Goal: Task Accomplishment & Management: Manage account settings

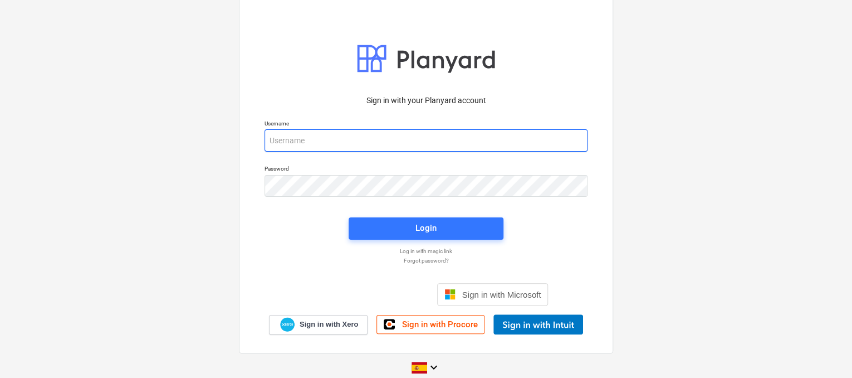
click at [337, 137] on input "email" at bounding box center [425, 140] width 323 height 22
paste input "[EMAIL_ADDRESS][DOMAIN_NAME]"
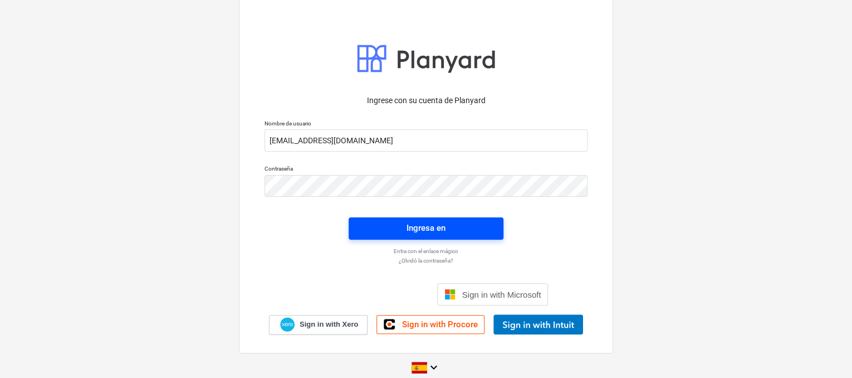
click at [404, 232] on span "Ingresa en" at bounding box center [426, 227] width 128 height 14
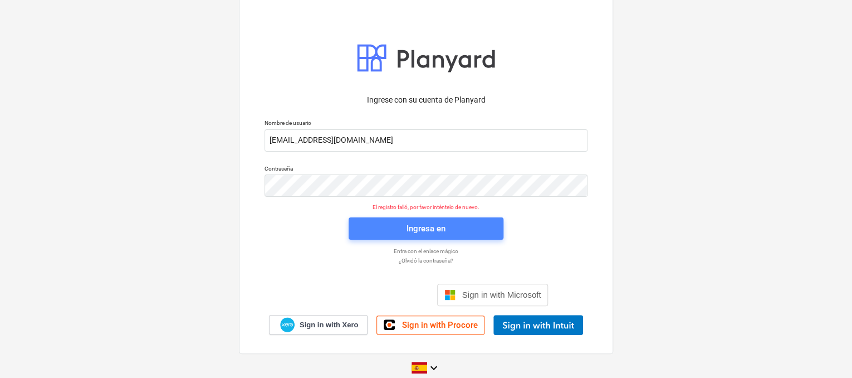
click at [437, 228] on div "Ingresa en" at bounding box center [425, 228] width 39 height 14
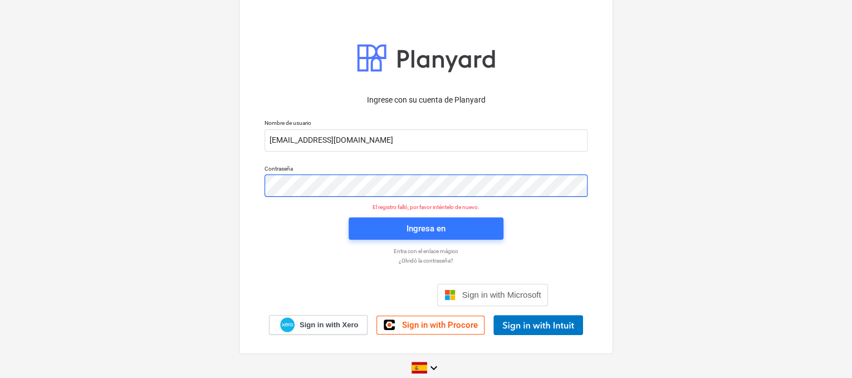
click at [252, 189] on div "Ingrese con su cuenta de Planyard Nombre de usuario [EMAIL_ADDRESS][DOMAIN_NAME…" at bounding box center [426, 174] width 374 height 357
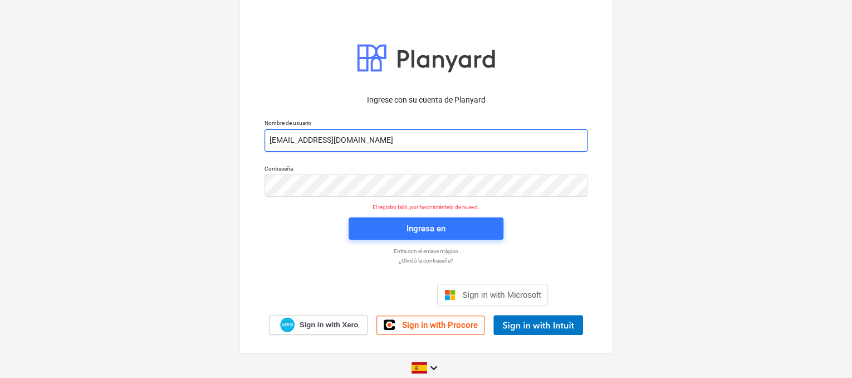
drag, startPoint x: 416, startPoint y: 136, endPoint x: 274, endPoint y: 150, distance: 142.6
click at [274, 150] on input "[EMAIL_ADDRESS][DOMAIN_NAME]" at bounding box center [425, 140] width 323 height 22
type input "l"
paste input "[EMAIL_ADDRESS][DOMAIN_NAME]"
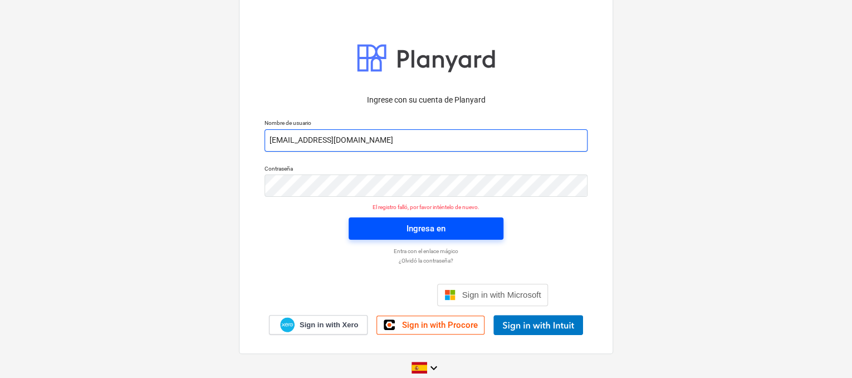
type input "[EMAIL_ADDRESS][DOMAIN_NAME]"
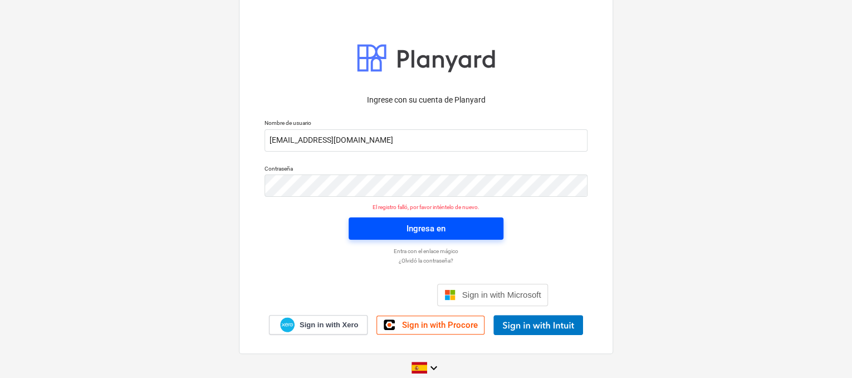
click at [414, 232] on div "Ingresa en" at bounding box center [425, 228] width 39 height 14
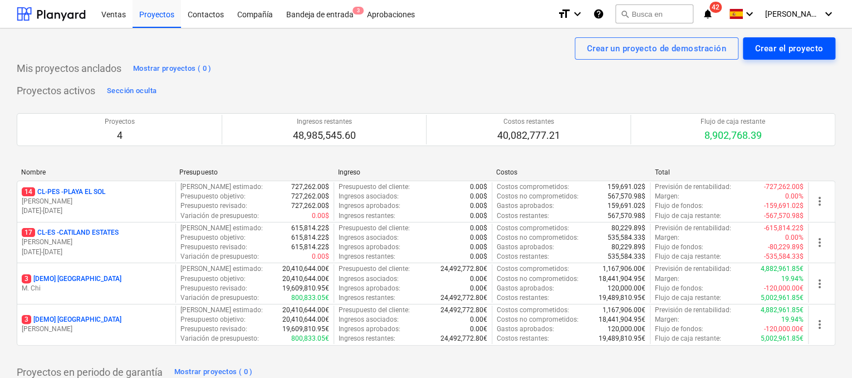
click at [789, 54] on div "Crear el proyecto" at bounding box center [789, 48] width 68 height 14
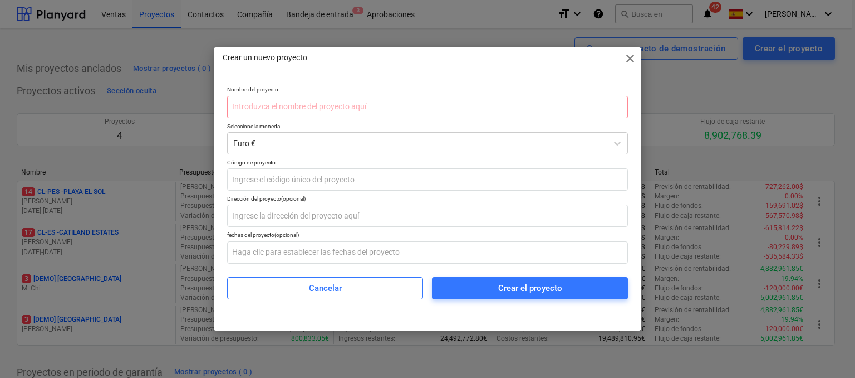
drag, startPoint x: 619, startPoint y: 58, endPoint x: 628, endPoint y: 58, distance: 8.9
click at [622, 58] on div "Crear un nuevo proyecto close" at bounding box center [428, 58] width 428 height 22
click at [629, 57] on span "close" at bounding box center [630, 58] width 13 height 13
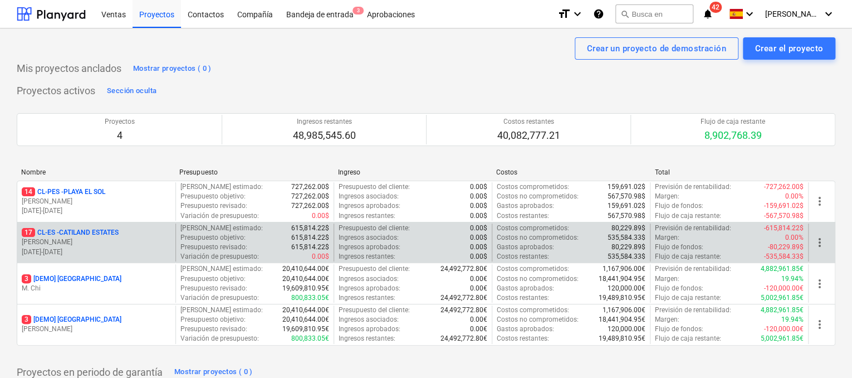
click at [108, 234] on p "17 CL-ES - CATILAND ESTATES" at bounding box center [70, 232] width 97 height 9
click at [107, 234] on p "17 CL-ES - CATILAND ESTATES" at bounding box center [70, 232] width 97 height 9
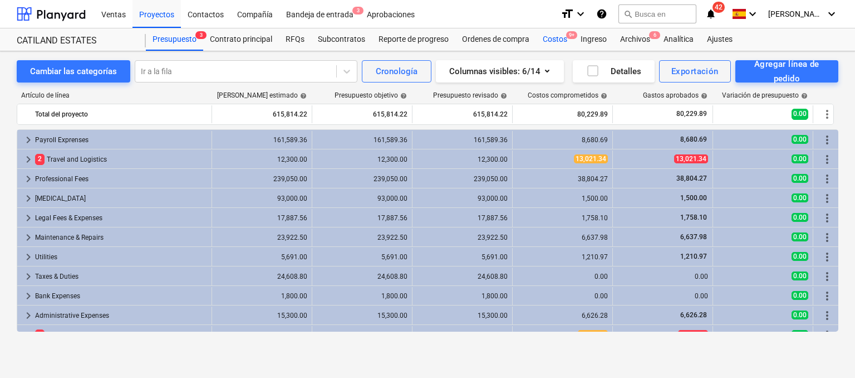
click at [556, 41] on div "Costos 9+" at bounding box center [555, 39] width 38 height 22
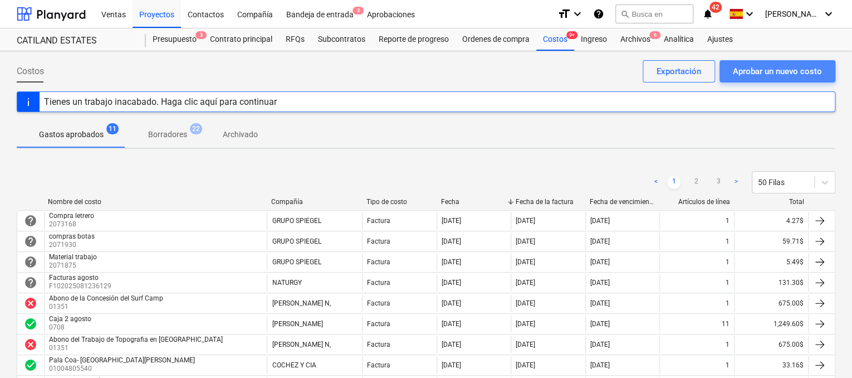
click at [748, 67] on div "Aprobar un nuevo costo" at bounding box center [777, 71] width 89 height 14
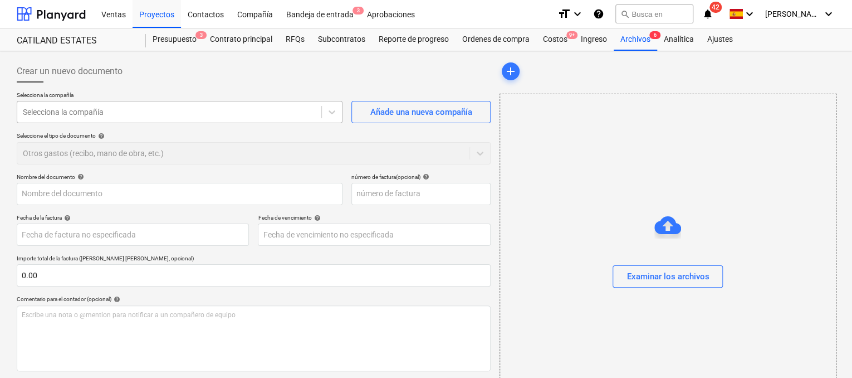
click at [318, 112] on div "Selecciona la compañía" at bounding box center [169, 112] width 304 height 16
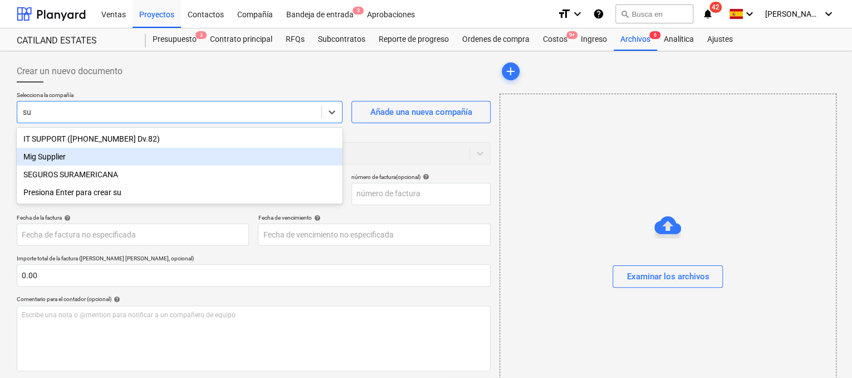
type input "s"
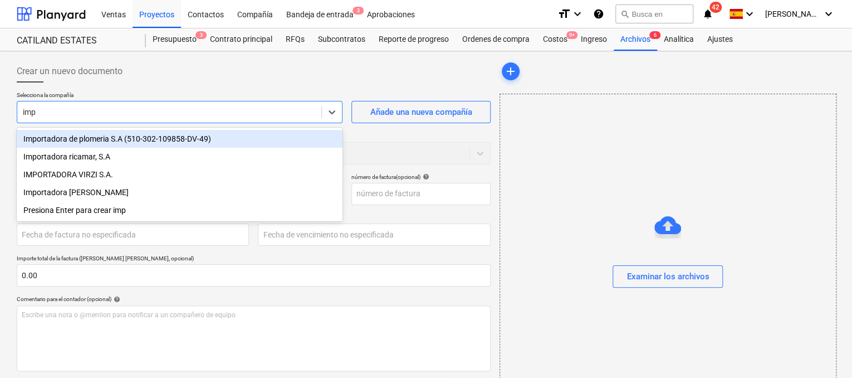
type input "impo"
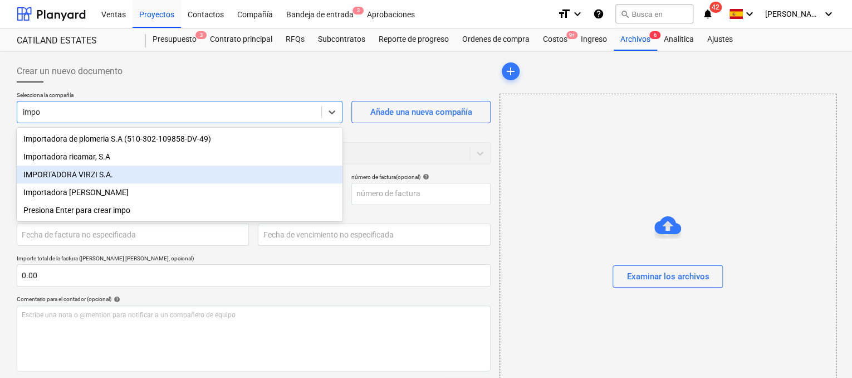
click at [118, 174] on div "IMPORTADORA VIRZI S.A." at bounding box center [180, 174] width 326 height 18
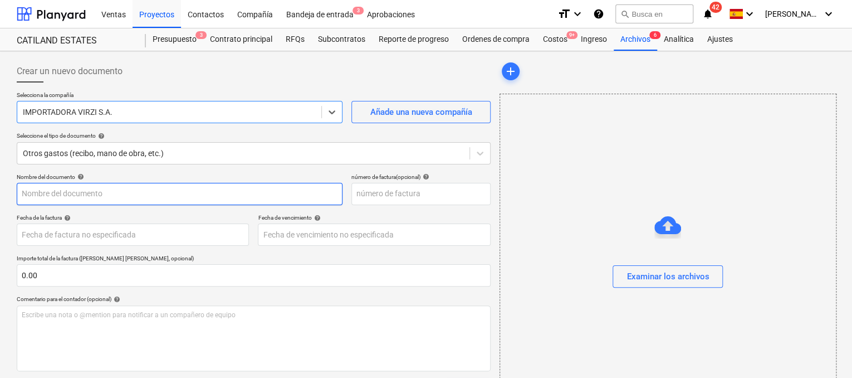
click at [227, 198] on input "text" at bounding box center [180, 194] width 326 height 22
type input "g"
type input "Gira a Ballena"
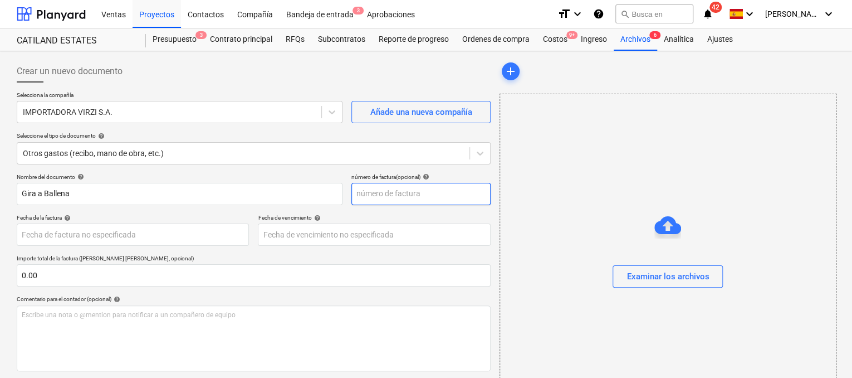
click at [366, 193] on input "text" at bounding box center [420, 194] width 139 height 22
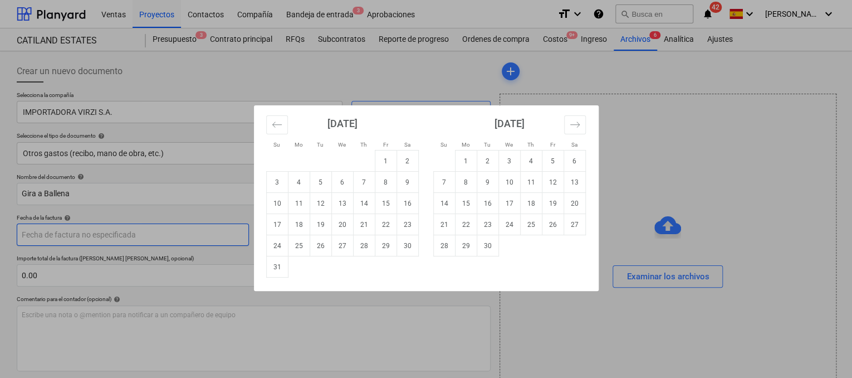
click at [100, 239] on body "Ventas Proyectos Contactos Compañía Bandeja de entrada 3 Aprobaciones format_si…" at bounding box center [426, 189] width 852 height 378
click at [388, 249] on td "29" at bounding box center [386, 245] width 22 height 21
type input "[DATE]"
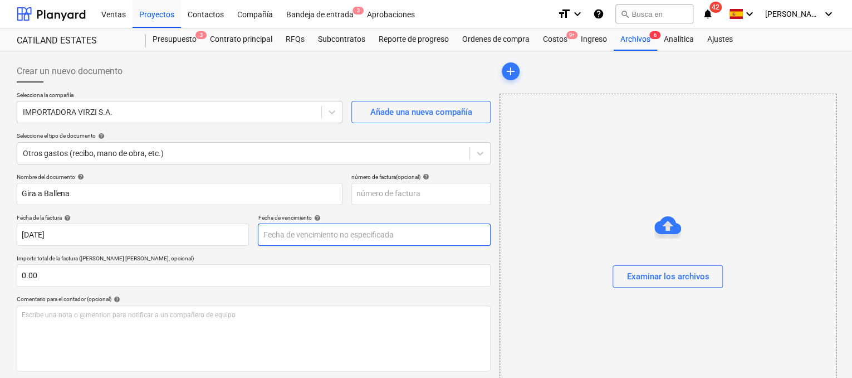
click at [354, 231] on body "Ventas Proyectos Contactos Compañía Bandeja de entrada 3 Aprobaciones format_si…" at bounding box center [426, 189] width 852 height 378
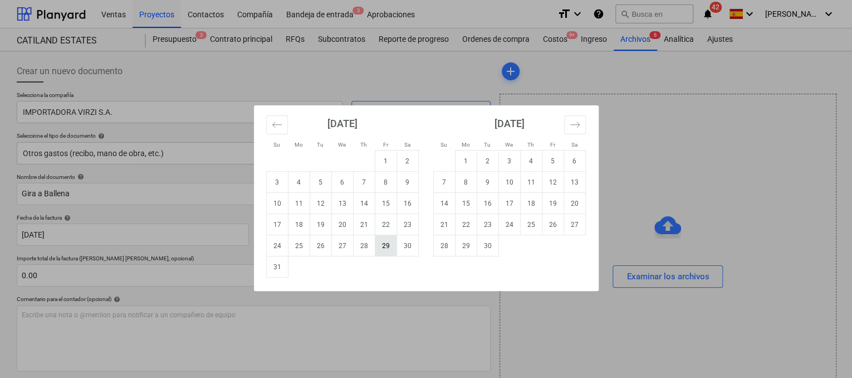
click at [390, 245] on td "29" at bounding box center [386, 245] width 22 height 21
type input "[DATE]"
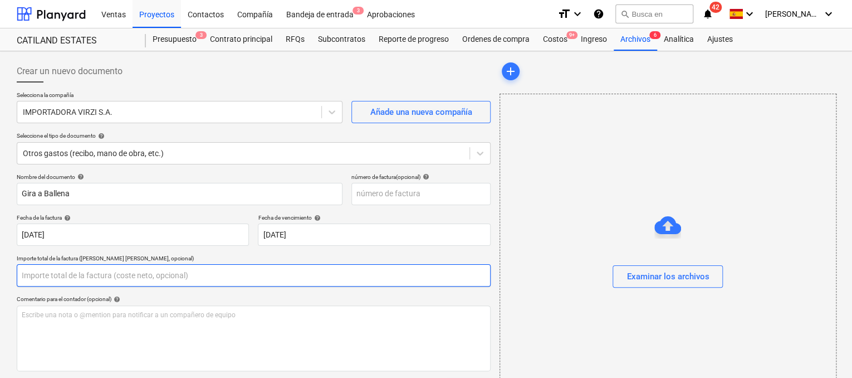
click at [167, 268] on input "text" at bounding box center [254, 275] width 474 height 22
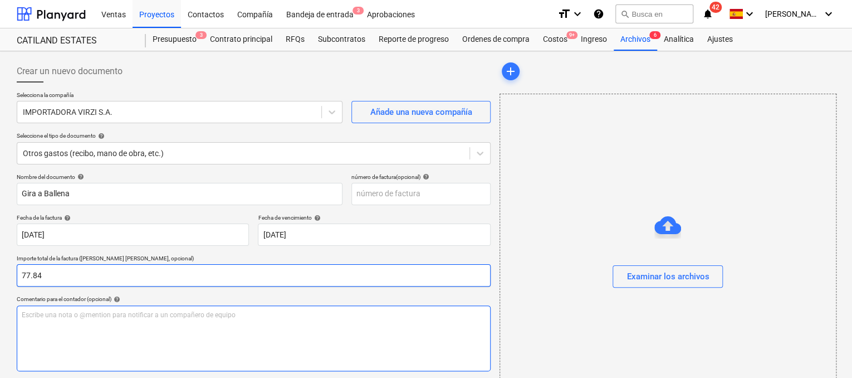
type input "77.84"
click at [60, 319] on div "Escribe una nota o @mention para notificar a un compañero de equipo ﻿" at bounding box center [254, 338] width 474 height 66
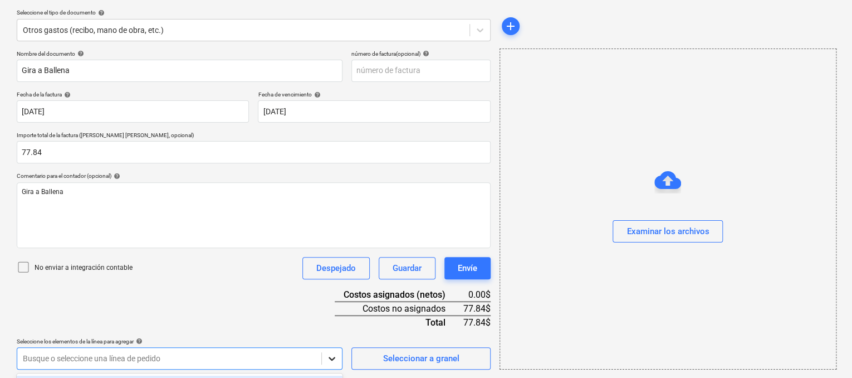
scroll to position [288, 0]
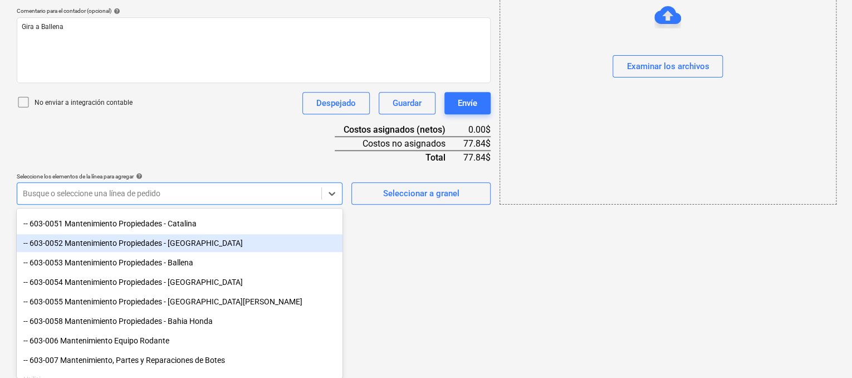
scroll to position [445, 0]
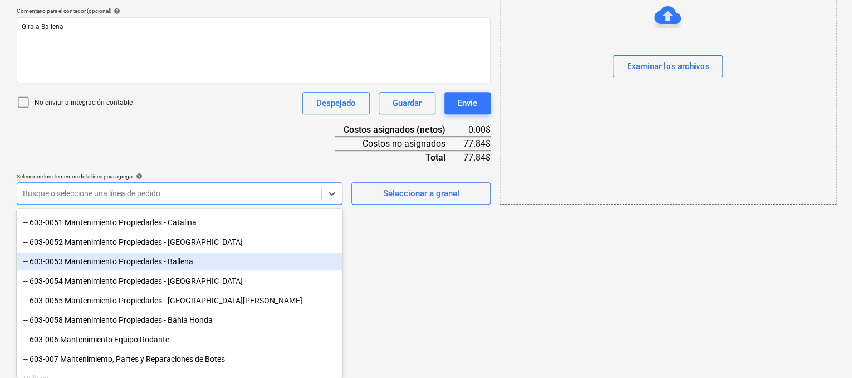
click at [194, 261] on div "-- 603-0053 Mantenimiento Propiedades - Ballena" at bounding box center [180, 261] width 326 height 18
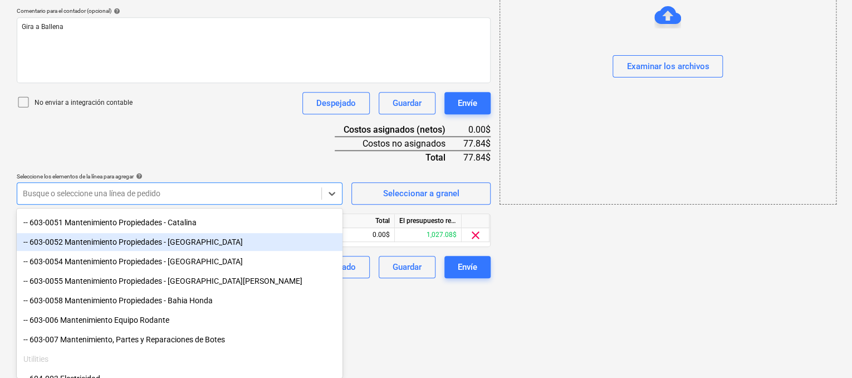
scroll to position [197, 0]
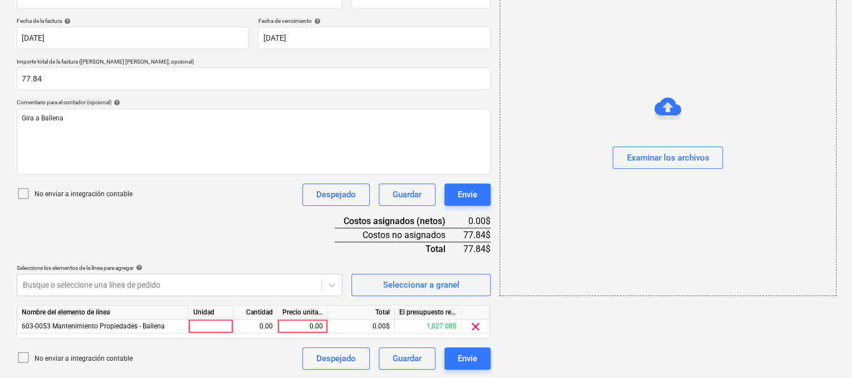
click at [213, 326] on div at bounding box center [211, 326] width 45 height 14
type input "1"
click at [253, 330] on div "0.00" at bounding box center [255, 326] width 35 height 14
type input "1"
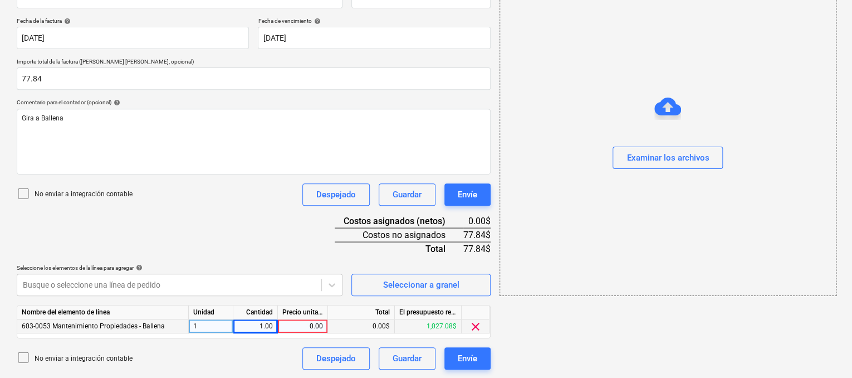
click at [308, 324] on div "0.00" at bounding box center [302, 326] width 41 height 14
type input "77.84"
click at [670, 154] on div "Examinar los archivos" at bounding box center [667, 157] width 82 height 14
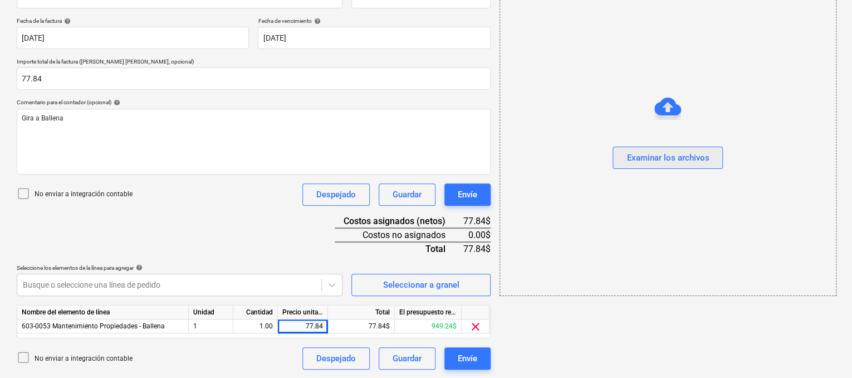
click at [656, 159] on div "Examinar los archivos" at bounding box center [667, 157] width 82 height 14
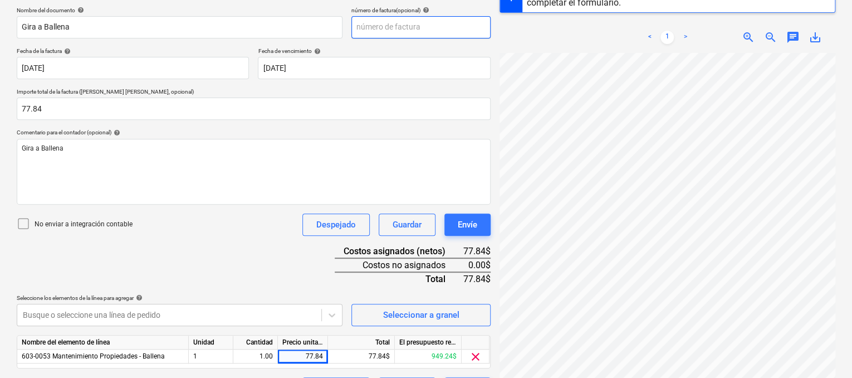
scroll to position [30, 0]
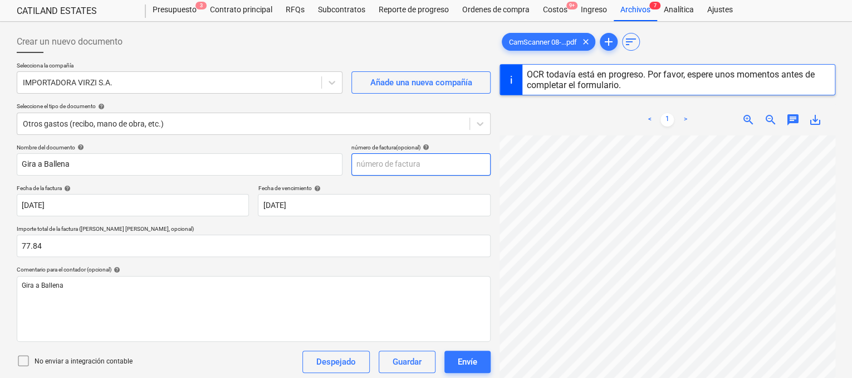
click at [381, 163] on input "text" at bounding box center [420, 164] width 139 height 22
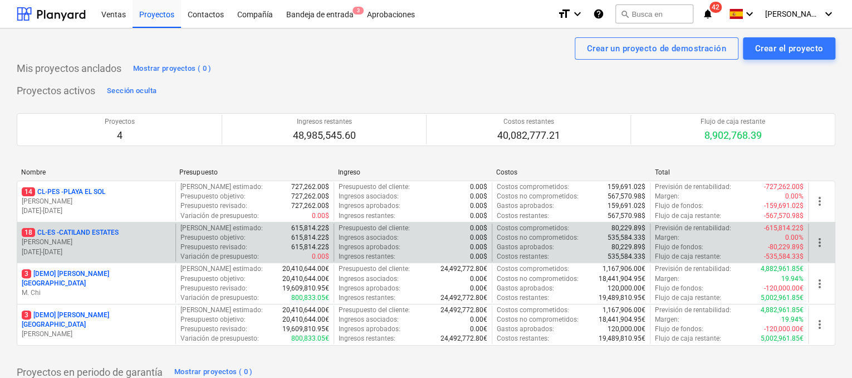
click at [119, 229] on p "18 CL-ES - CATILAND ESTATES" at bounding box center [70, 232] width 97 height 9
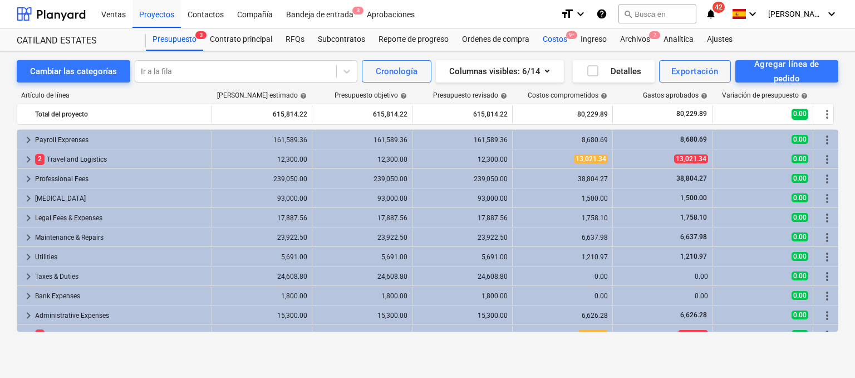
click at [562, 41] on div "Costos 9+" at bounding box center [555, 39] width 38 height 22
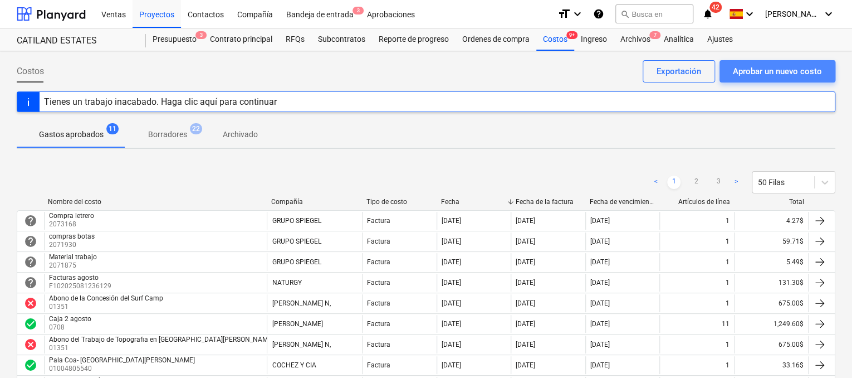
click at [753, 70] on div "Aprobar un nuevo costo" at bounding box center [777, 71] width 89 height 14
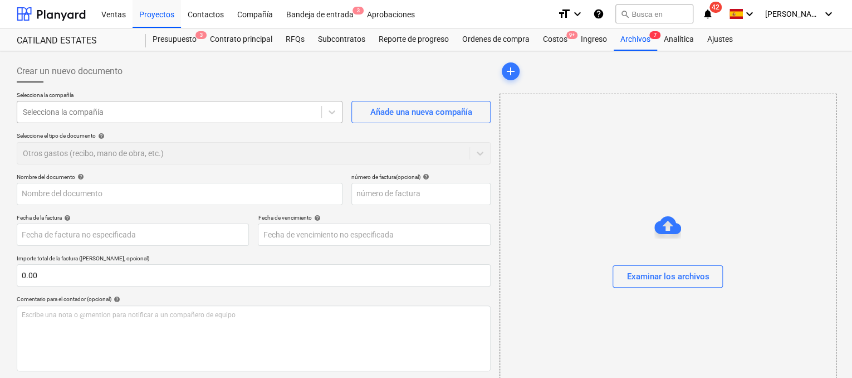
click at [285, 110] on div at bounding box center [169, 111] width 293 height 11
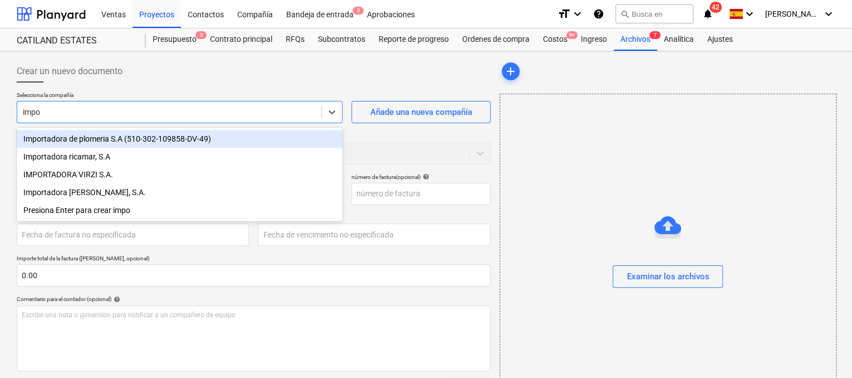
type input "impor"
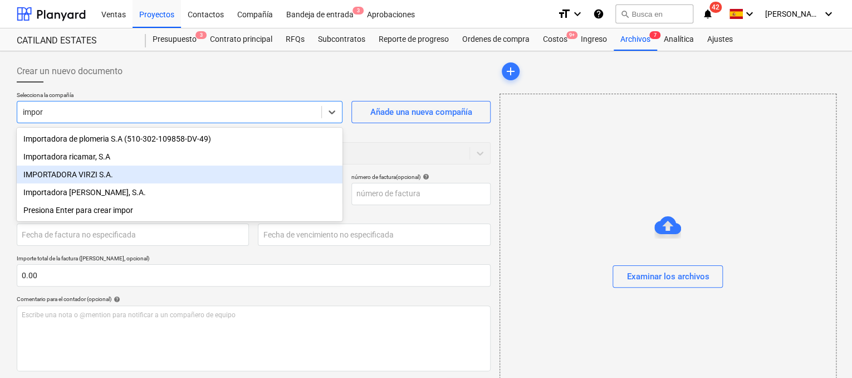
click at [135, 179] on div "IMPORTADORA VIRZI S.A." at bounding box center [180, 174] width 326 height 18
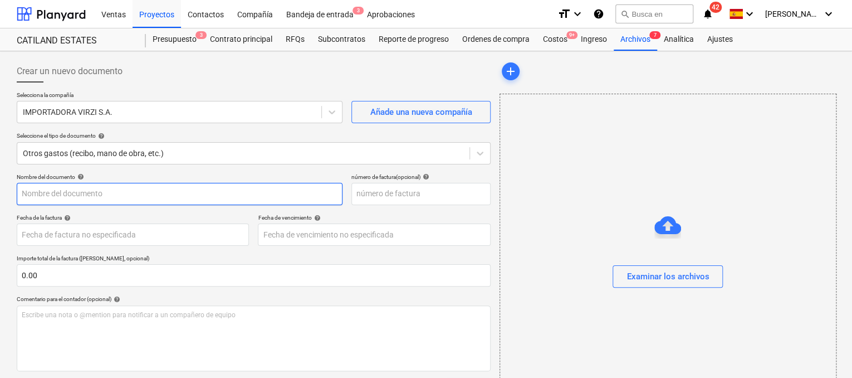
click at [115, 192] on input "text" at bounding box center [180, 194] width 326 height 22
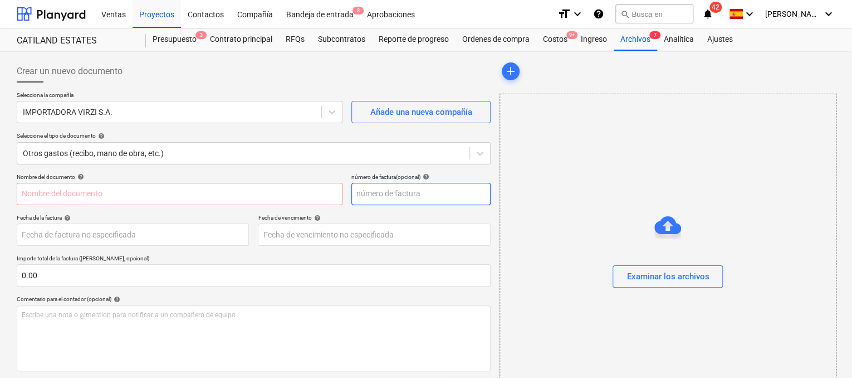
click at [373, 197] on input "text" at bounding box center [420, 194] width 139 height 22
type input "143751"
click at [291, 197] on input "text" at bounding box center [180, 194] width 326 height 22
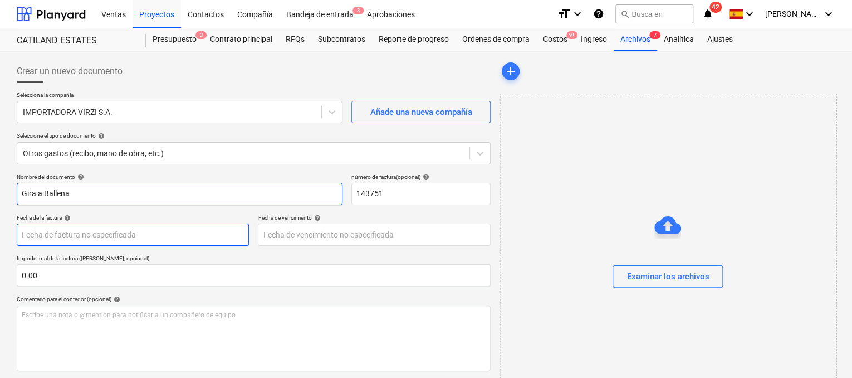
type input "Gira a Ballena"
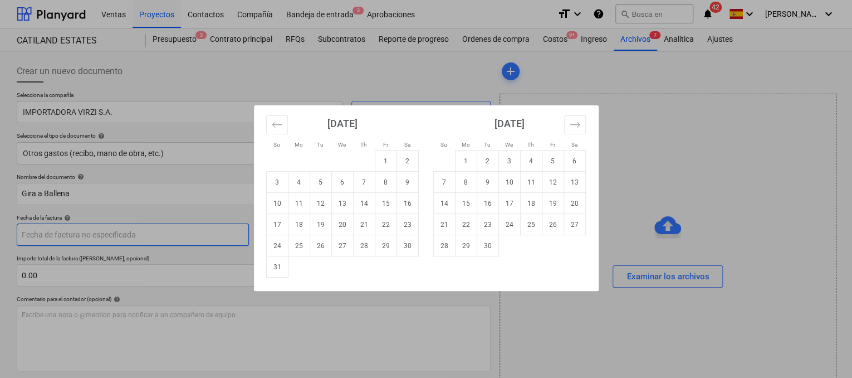
click at [190, 232] on body "Ventas Proyectos Contactos Compañía Bandeja de entrada 3 Aprobaciones format_si…" at bounding box center [426, 189] width 852 height 378
click at [395, 248] on td "29" at bounding box center [386, 245] width 22 height 21
type input "[DATE]"
click at [371, 241] on body "Ventas Proyectos Contactos Compañía Bandeja de entrada 3 Aprobaciones format_si…" at bounding box center [426, 189] width 852 height 378
drag, startPoint x: 385, startPoint y: 243, endPoint x: 371, endPoint y: 245, distance: 14.6
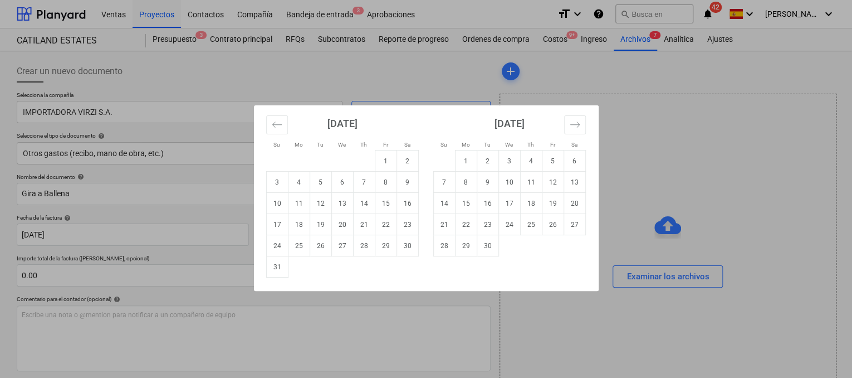
click at [385, 243] on td "29" at bounding box center [386, 245] width 22 height 21
type input "[DATE]"
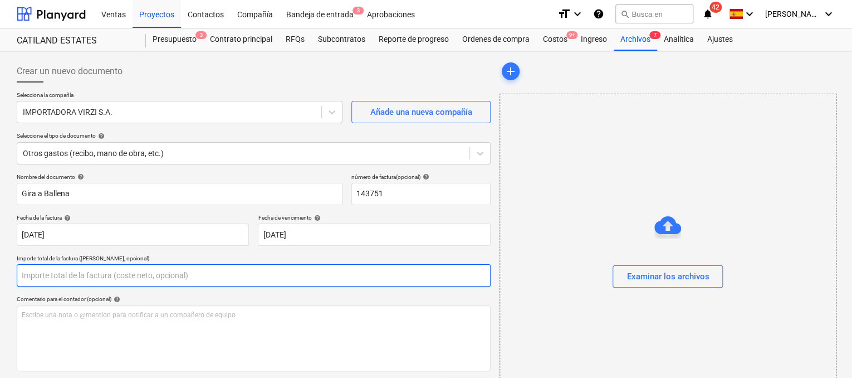
click at [125, 279] on input "text" at bounding box center [254, 275] width 474 height 22
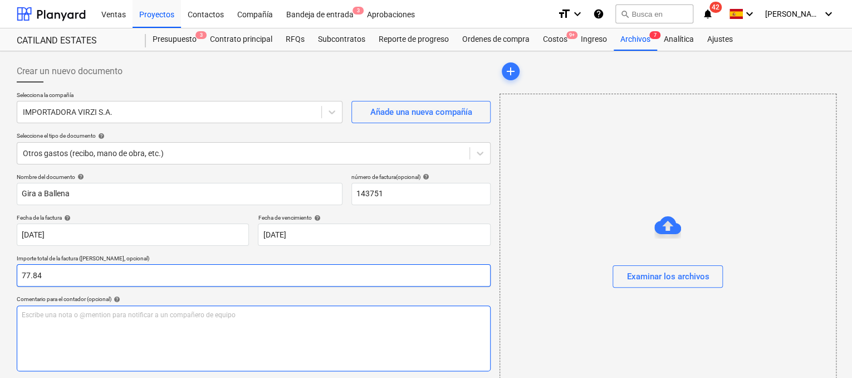
type input "77.84"
click at [89, 318] on p "Escribe una nota o @mention para notificar a un compañero de equipo ﻿" at bounding box center [254, 314] width 464 height 9
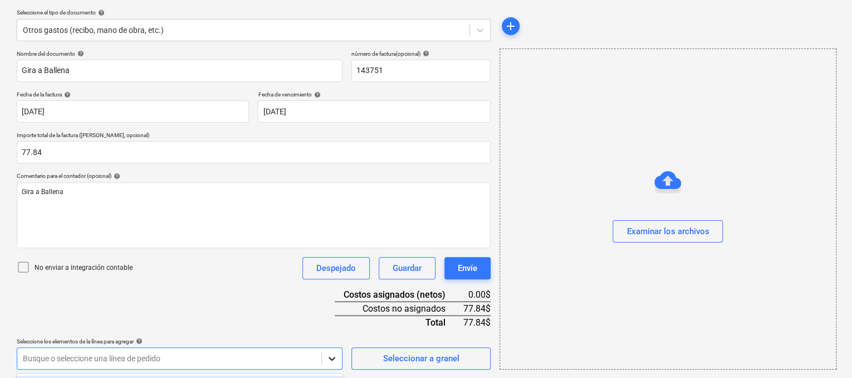
scroll to position [288, 0]
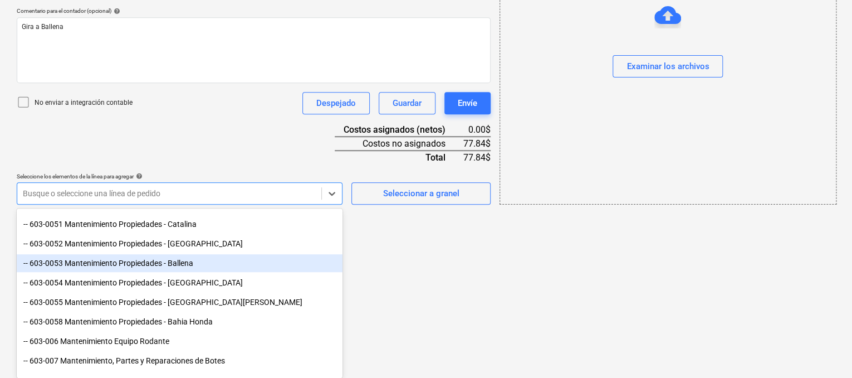
scroll to position [445, 0]
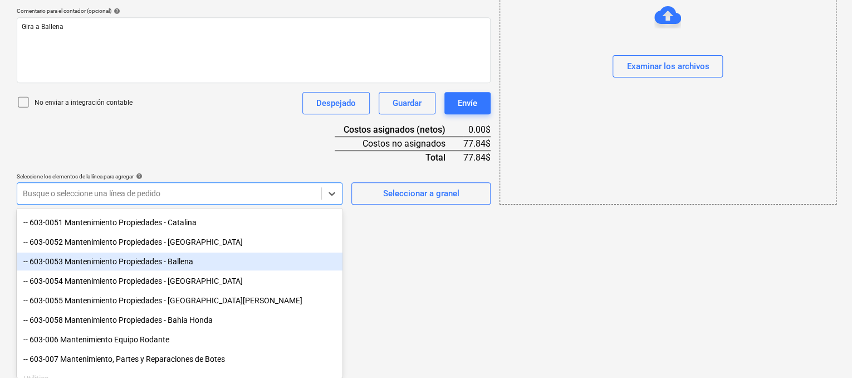
click at [198, 259] on div "-- 603-0053 Mantenimiento Propiedades - Ballena" at bounding box center [180, 261] width 326 height 18
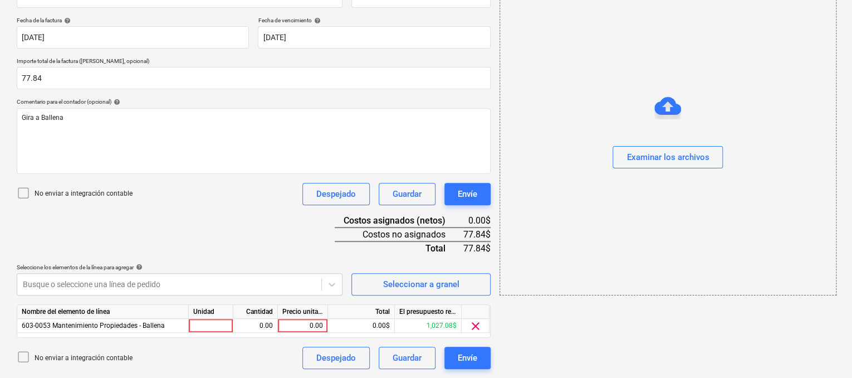
scroll to position [197, 0]
drag, startPoint x: 414, startPoint y: 303, endPoint x: 314, endPoint y: 310, distance: 100.4
drag, startPoint x: 220, startPoint y: 315, endPoint x: 225, endPoint y: 323, distance: 9.7
click at [221, 317] on div "Unidad" at bounding box center [211, 312] width 45 height 14
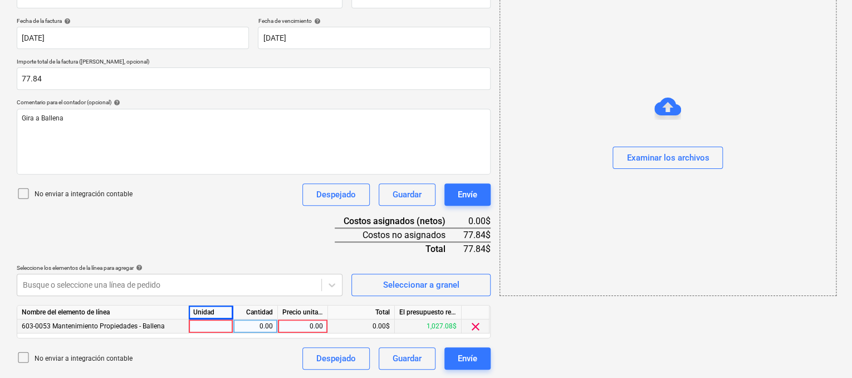
click at [223, 326] on div at bounding box center [211, 326] width 45 height 14
type input "1"
click at [251, 326] on div "0.00" at bounding box center [255, 326] width 35 height 14
click at [301, 326] on div "0.00" at bounding box center [302, 326] width 41 height 14
type input "77.84"
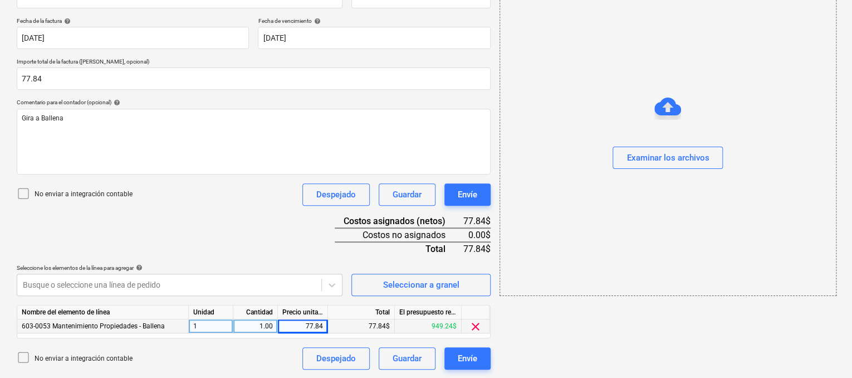
click at [372, 319] on div "77.84$" at bounding box center [361, 326] width 67 height 14
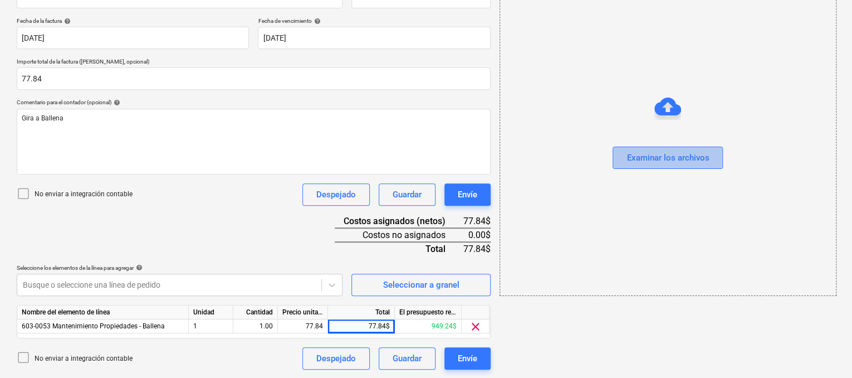
click at [661, 160] on div "Examinar los archivos" at bounding box center [667, 157] width 82 height 14
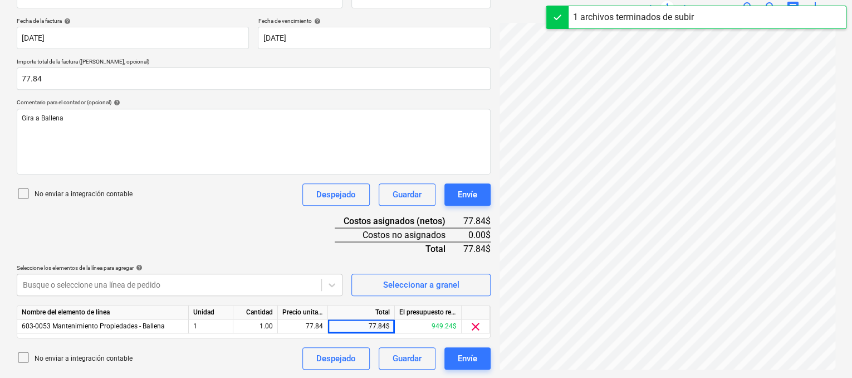
scroll to position [223, 0]
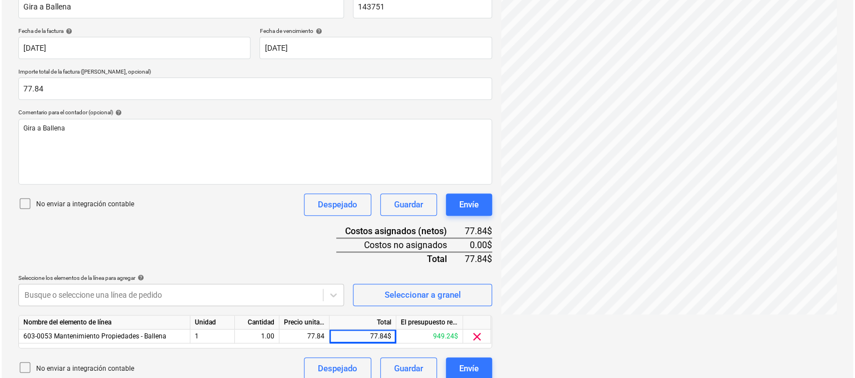
scroll to position [197, 0]
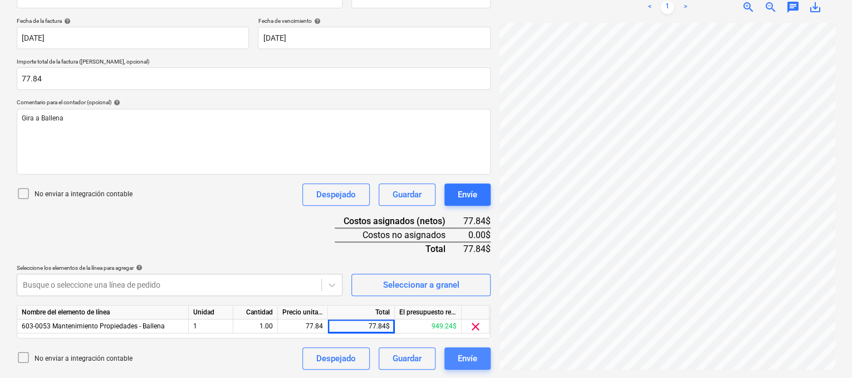
click at [470, 360] on div "Envíe" at bounding box center [467, 358] width 19 height 14
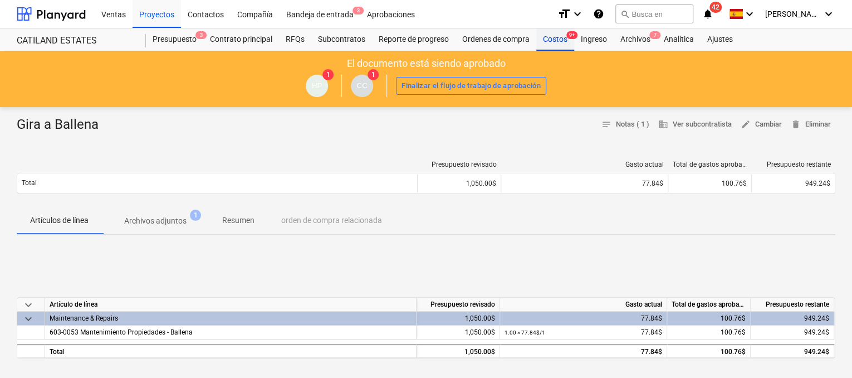
click at [541, 40] on div "Costos 9+" at bounding box center [555, 39] width 38 height 22
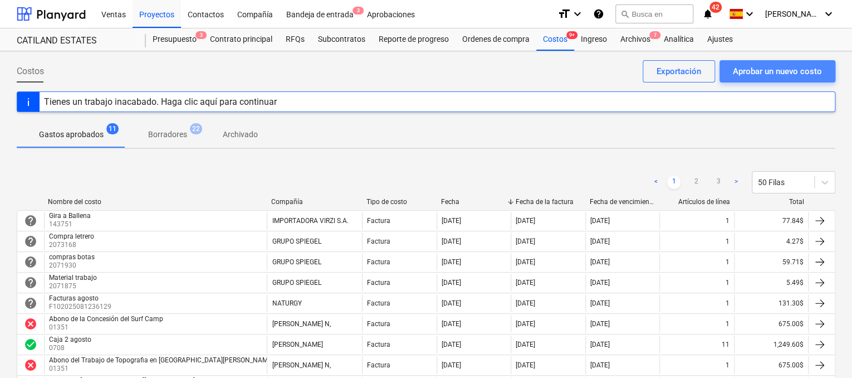
click at [738, 76] on div "Aprobar un nuevo costo" at bounding box center [777, 71] width 89 height 14
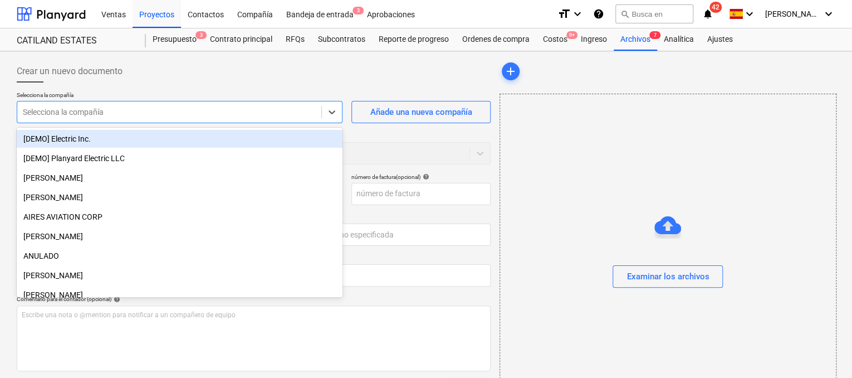
click at [171, 118] on div "Selecciona la compañía" at bounding box center [169, 112] width 304 height 16
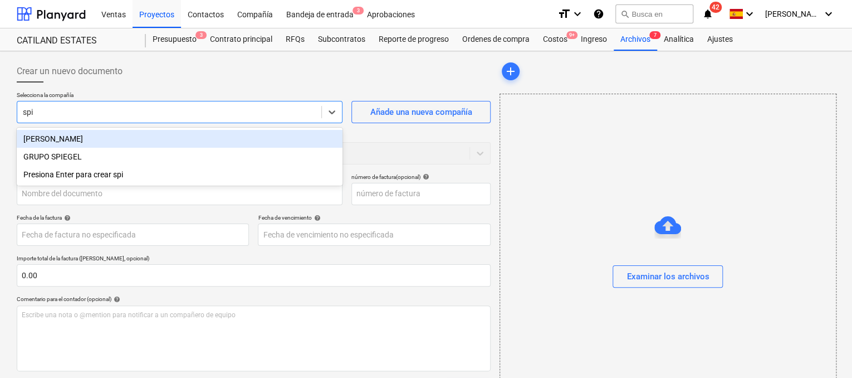
type input "spie"
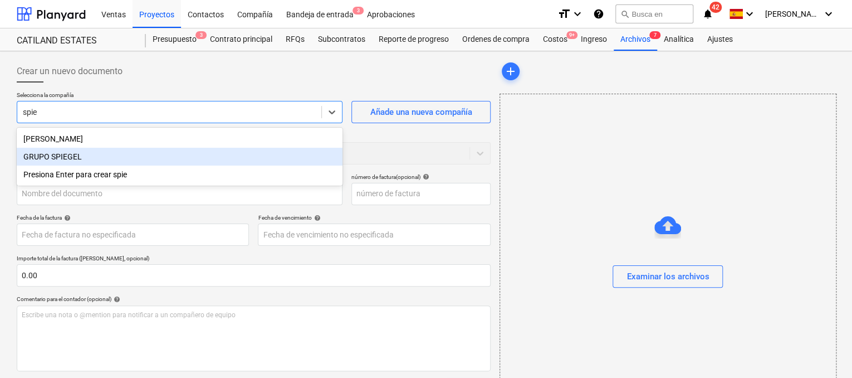
click at [177, 151] on div "GRUPO SPIEGEL" at bounding box center [180, 157] width 326 height 18
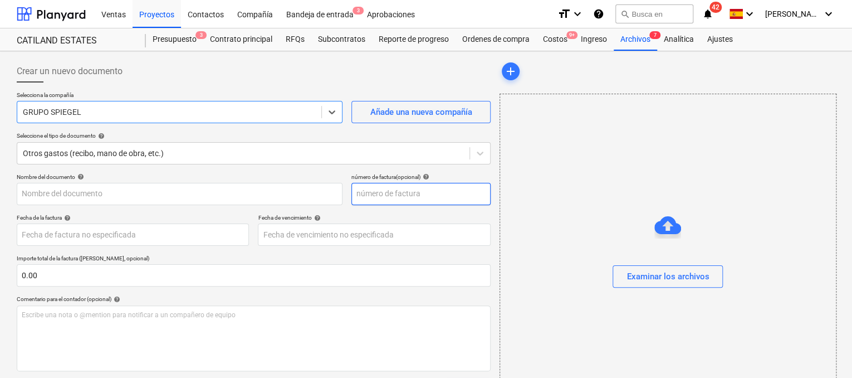
click at [386, 195] on input "text" at bounding box center [420, 194] width 139 height 22
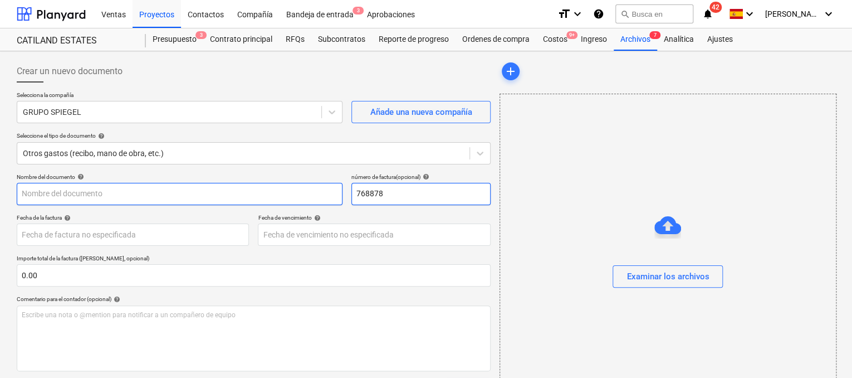
type input "768878"
click at [272, 188] on input "text" at bounding box center [180, 194] width 326 height 22
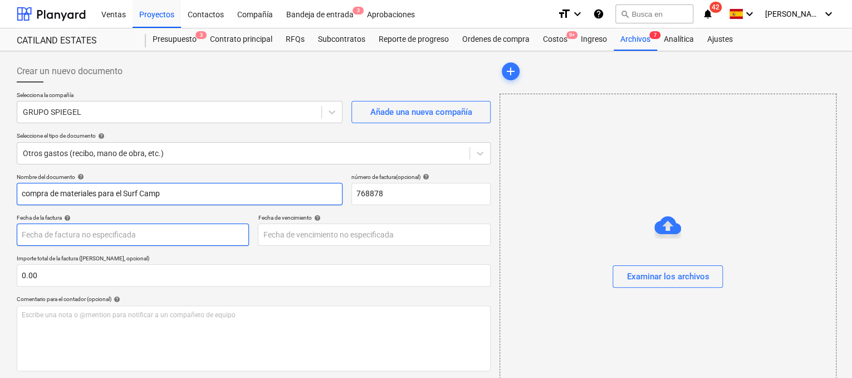
type input "compra de materiales para el Surf Camp"
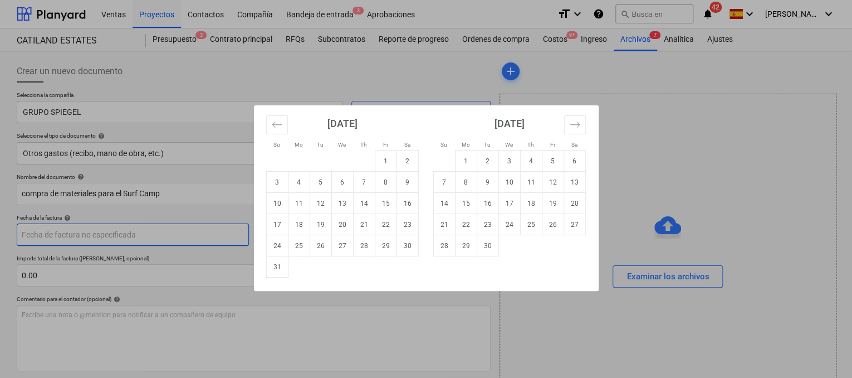
click at [222, 239] on body "Ventas Proyectos Contactos Compañía Bandeja de entrada 3 Aprobaciones format_si…" at bounding box center [426, 189] width 852 height 378
click at [380, 248] on td "29" at bounding box center [386, 245] width 22 height 21
type input "[DATE]"
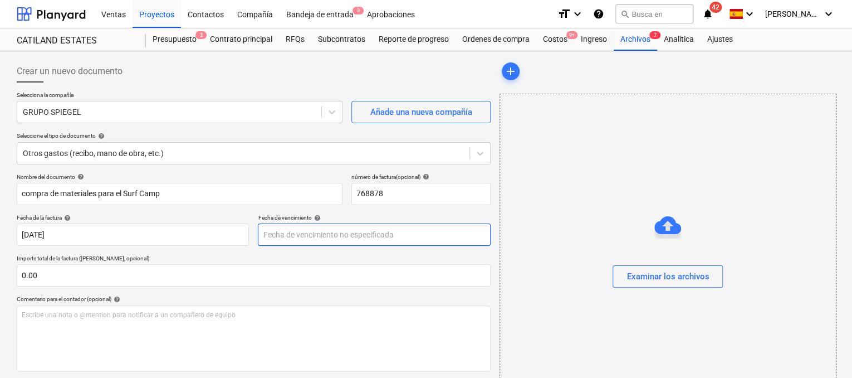
click at [357, 237] on body "Ventas Proyectos Contactos Compañía Bandeja de entrada 3 Aprobaciones format_si…" at bounding box center [426, 189] width 852 height 378
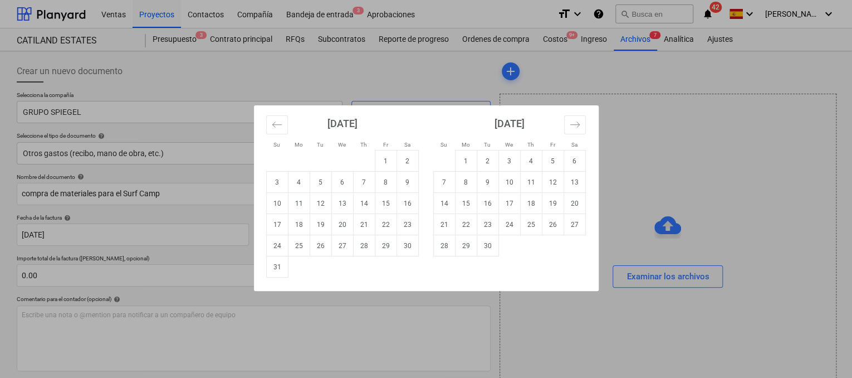
drag, startPoint x: 383, startPoint y: 243, endPoint x: 239, endPoint y: 288, distance: 150.6
click at [382, 243] on td "29" at bounding box center [386, 245] width 22 height 21
type input "[DATE]"
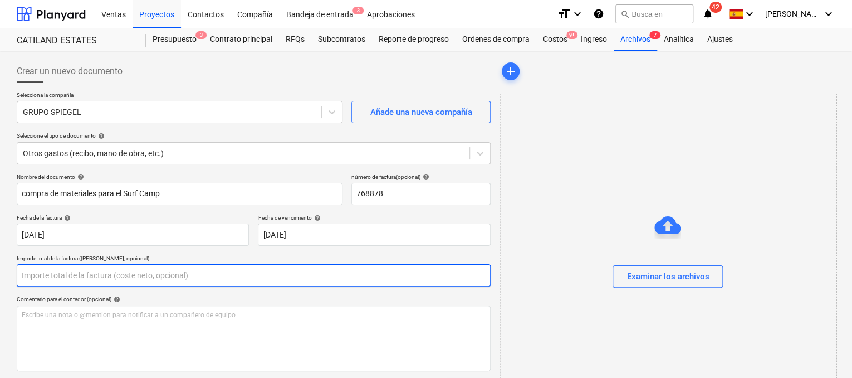
click at [194, 280] on input "text" at bounding box center [254, 275] width 474 height 22
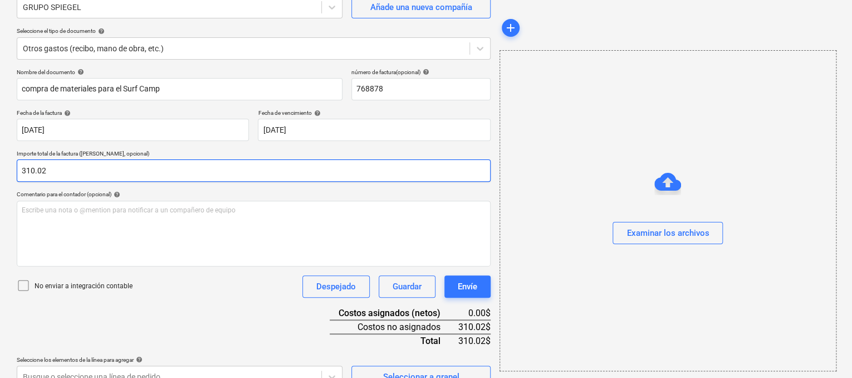
scroll to position [111, 0]
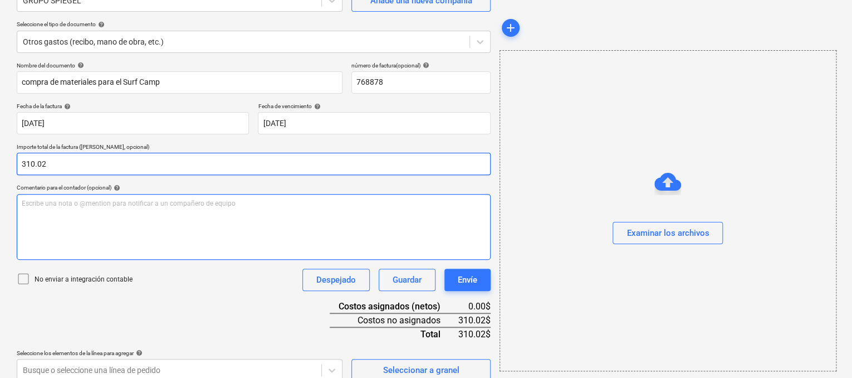
type input "310.02"
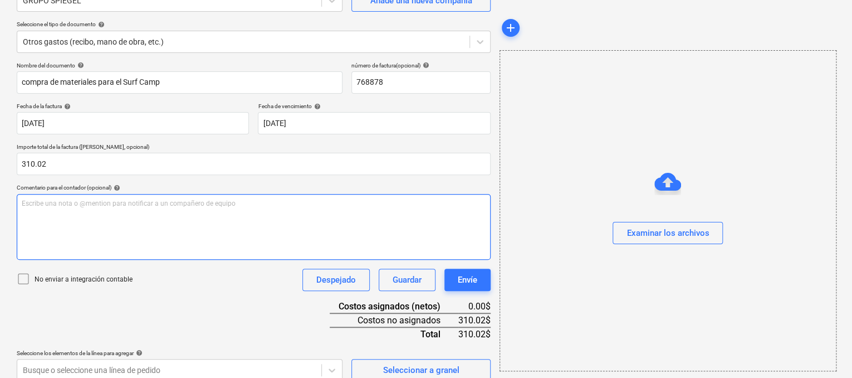
click at [192, 204] on p "Escribe una nota o @mention para notificar a un compañero de equipo ﻿" at bounding box center [254, 203] width 464 height 9
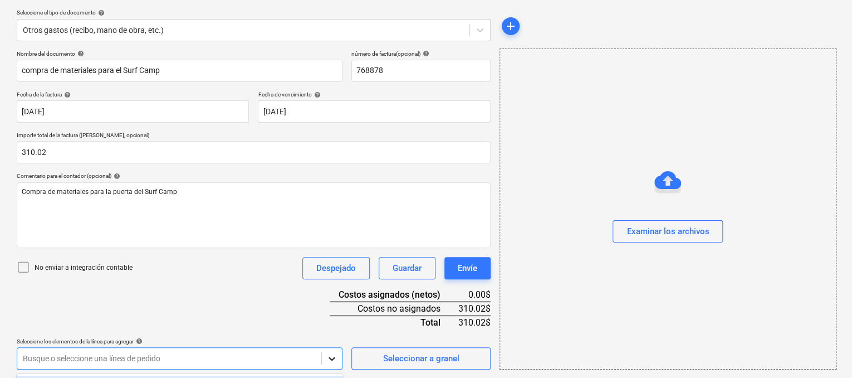
scroll to position [288, 0]
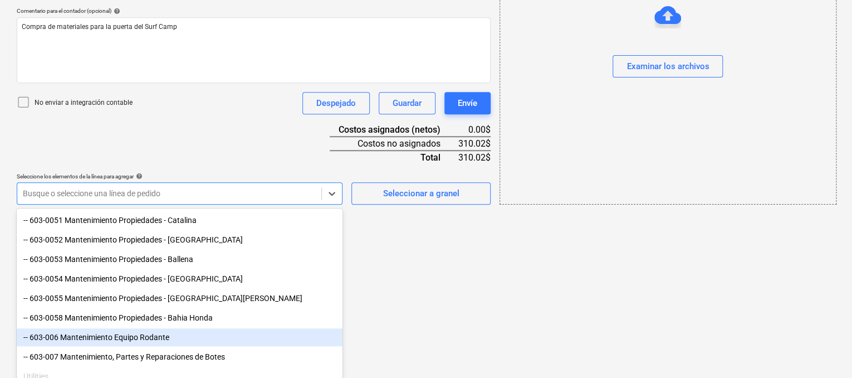
scroll to position [445, 0]
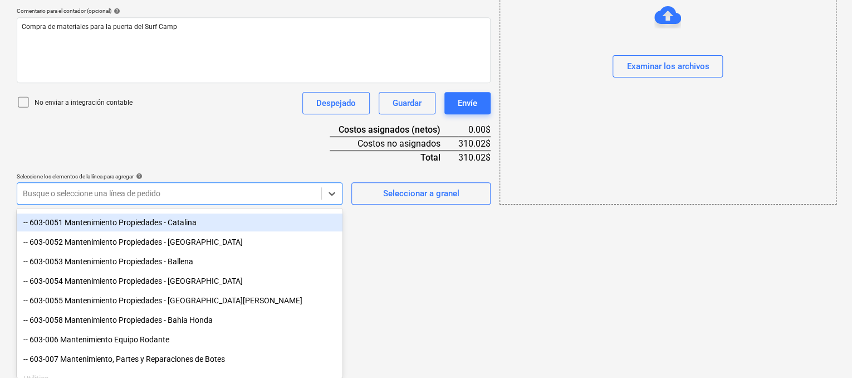
click at [192, 224] on div "-- 603-0051 Mantenimiento Propiedades - Catalina" at bounding box center [180, 222] width 326 height 18
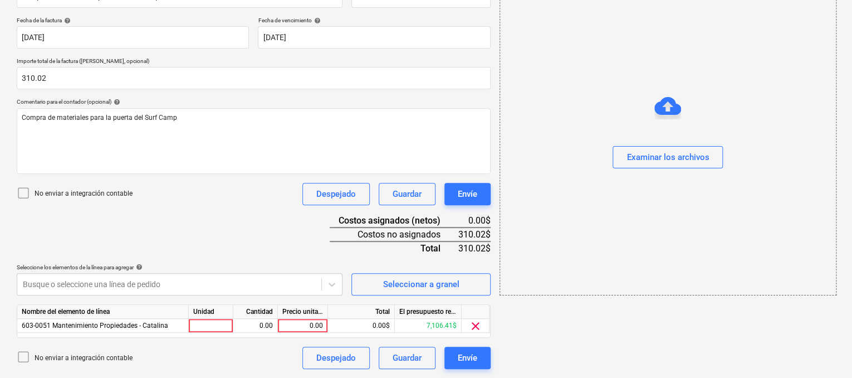
scroll to position [197, 0]
click at [228, 326] on div at bounding box center [211, 326] width 45 height 14
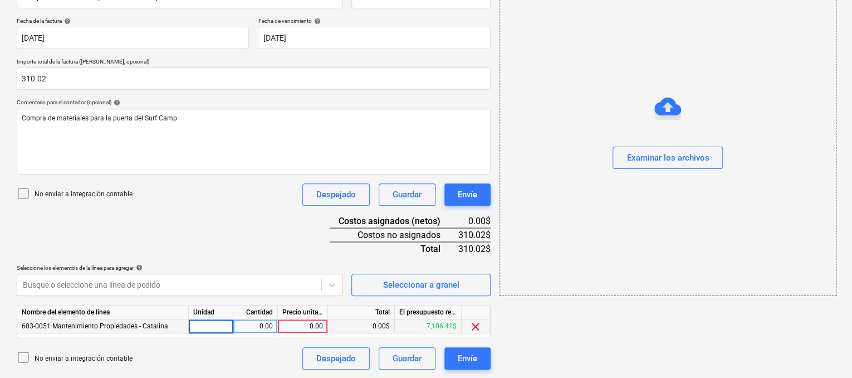
type input "1"
click at [252, 322] on div "0.00" at bounding box center [255, 326] width 35 height 14
type input "1"
click at [303, 320] on div "0.00" at bounding box center [302, 326] width 41 height 14
type input "310.02"
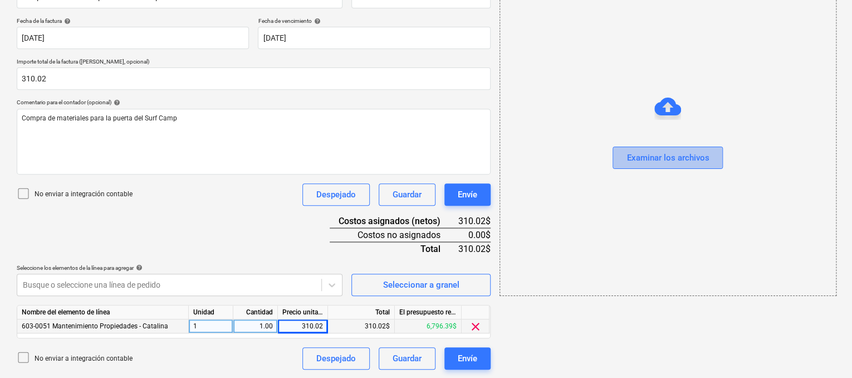
click at [653, 164] on div "Examinar los archivos" at bounding box center [667, 157] width 82 height 14
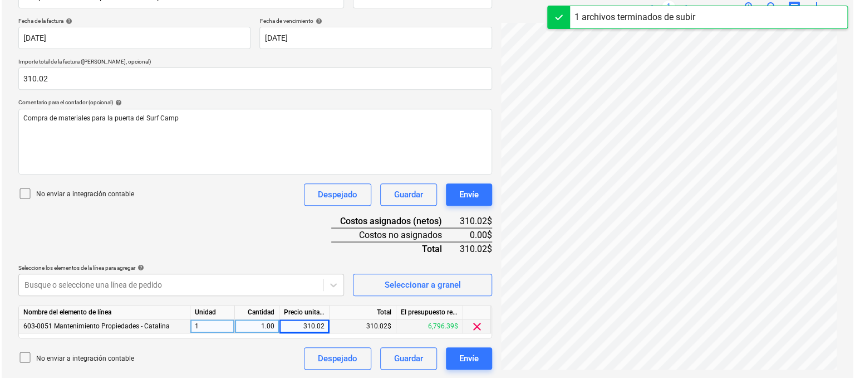
scroll to position [76, 0]
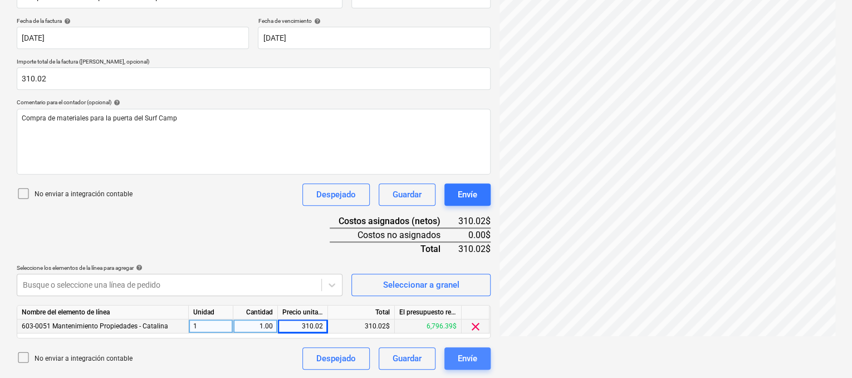
click at [465, 356] on div "Envíe" at bounding box center [467, 358] width 19 height 14
